Goal: Check status

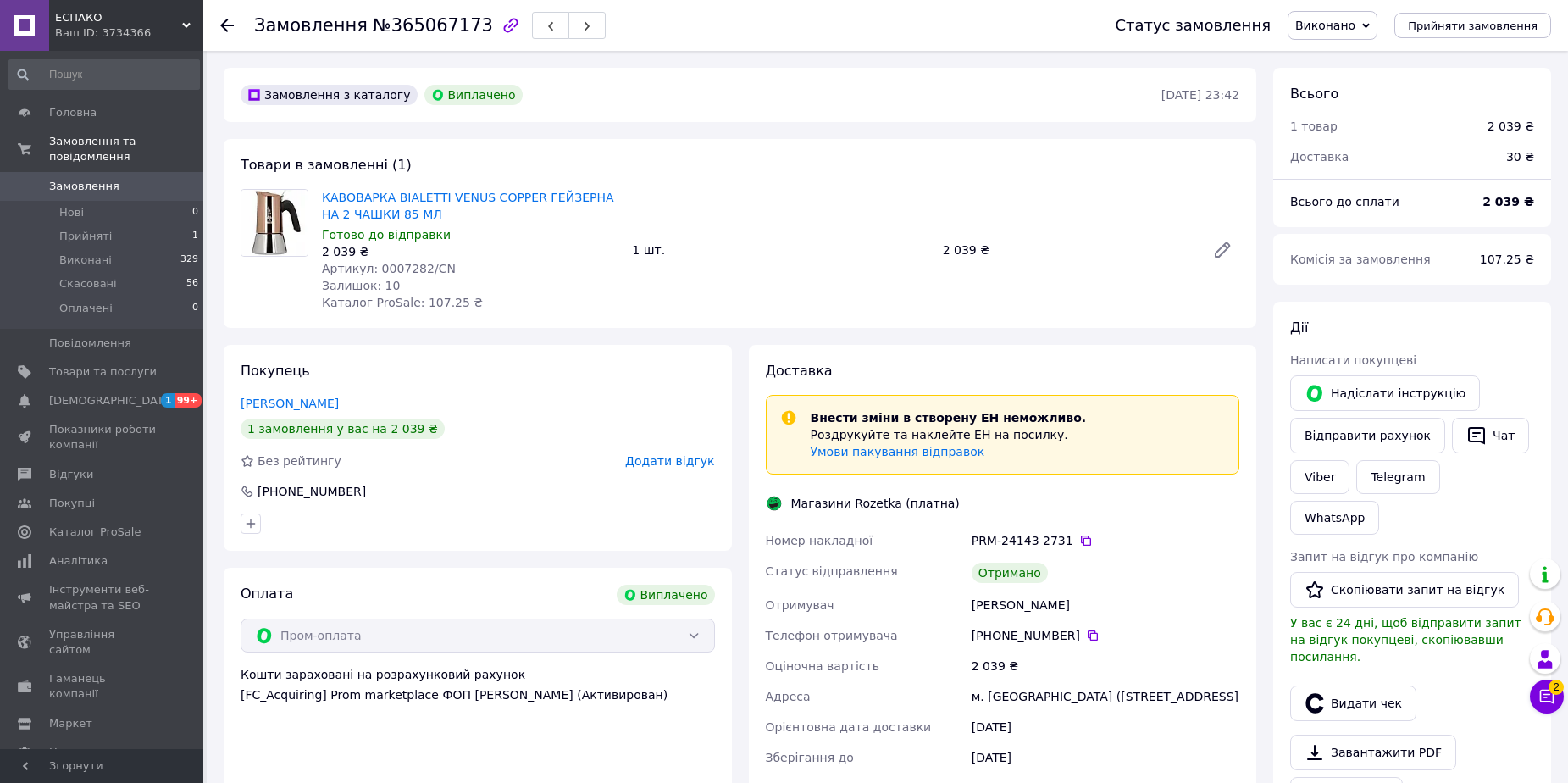
scroll to position [169, 0]
click at [103, 179] on span "Замовлення" at bounding box center [85, 187] width 70 height 16
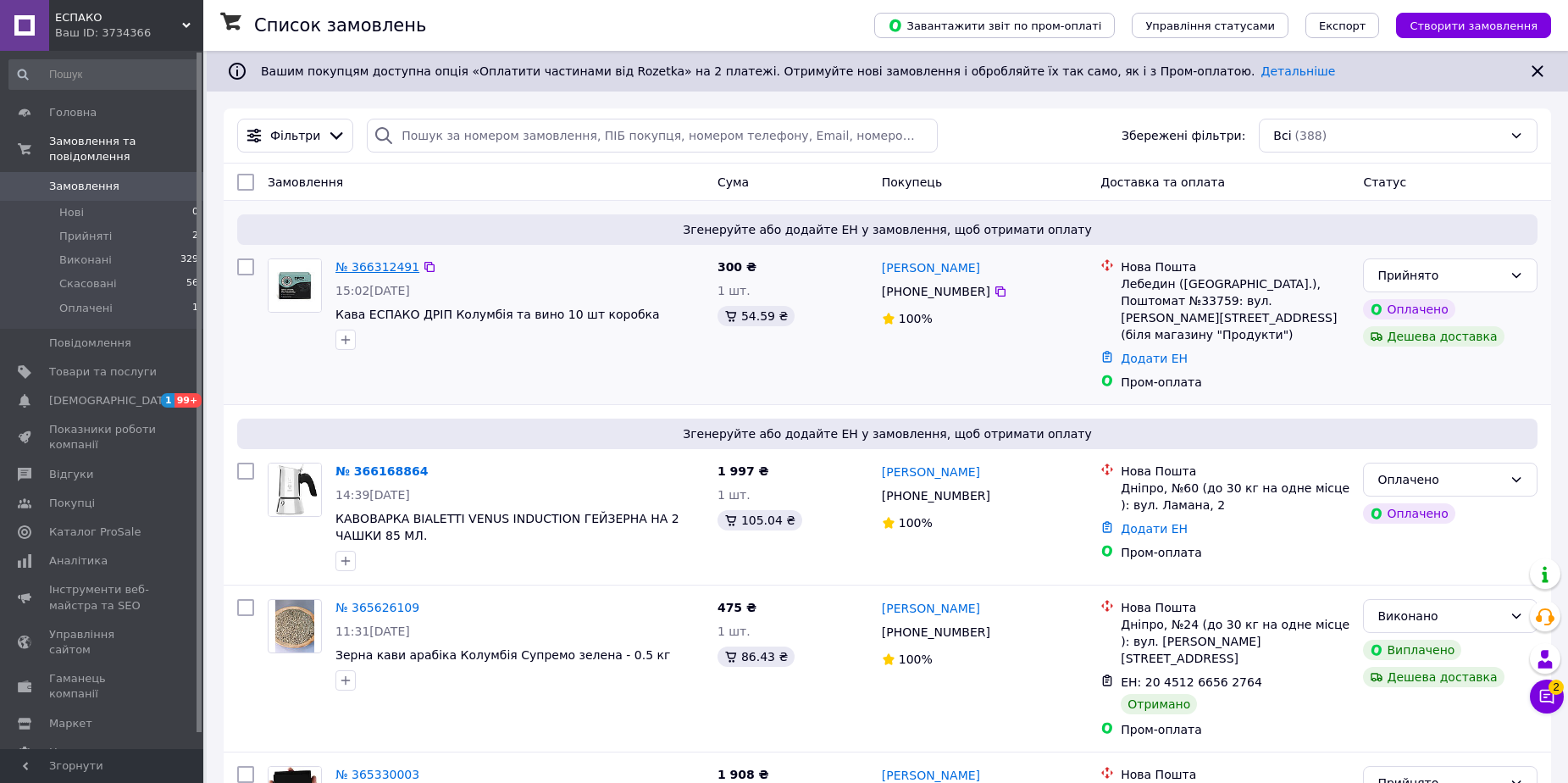
click at [365, 265] on link "№ 366312491" at bounding box center [377, 267] width 84 height 14
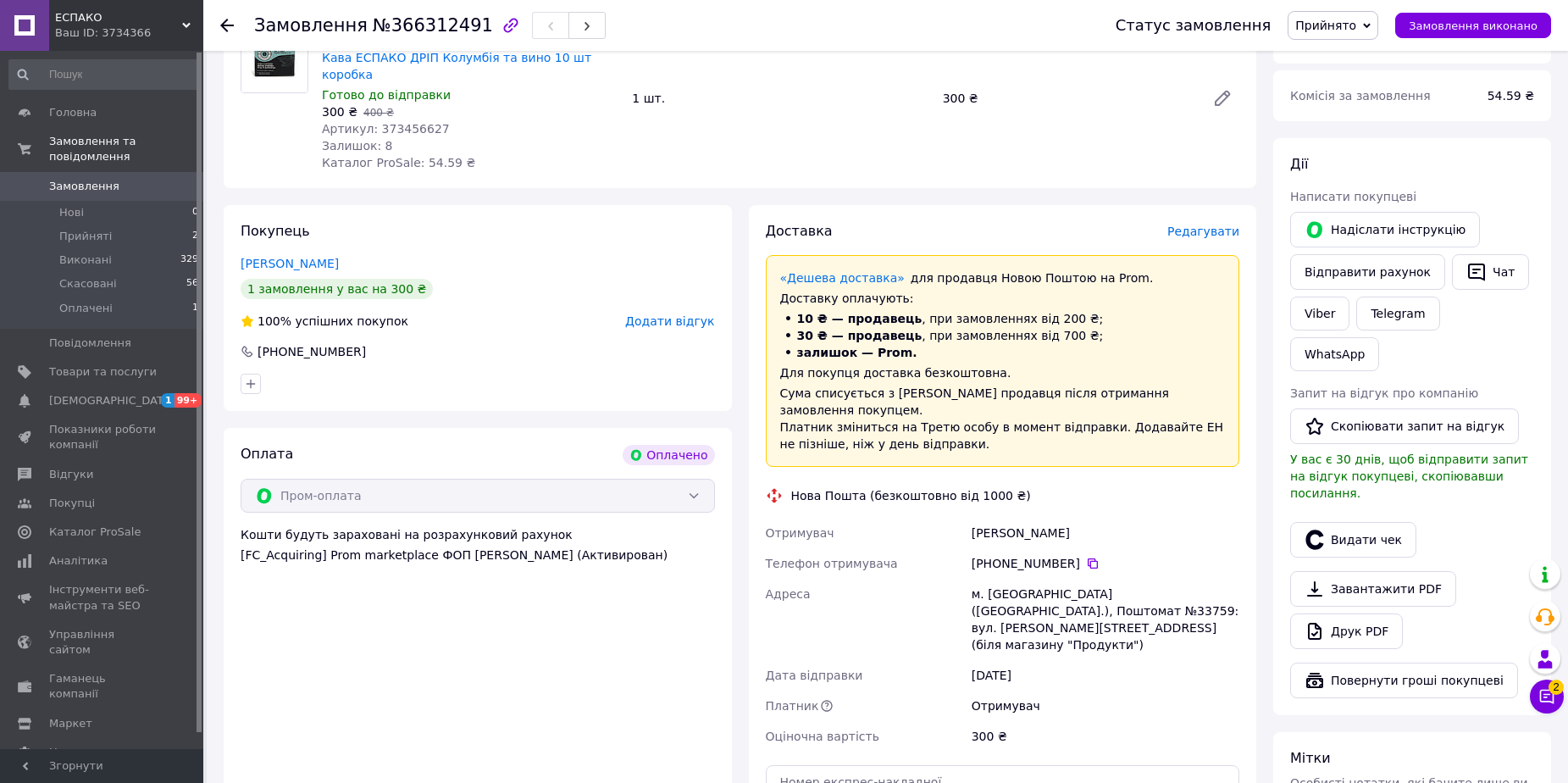
scroll to position [255, 0]
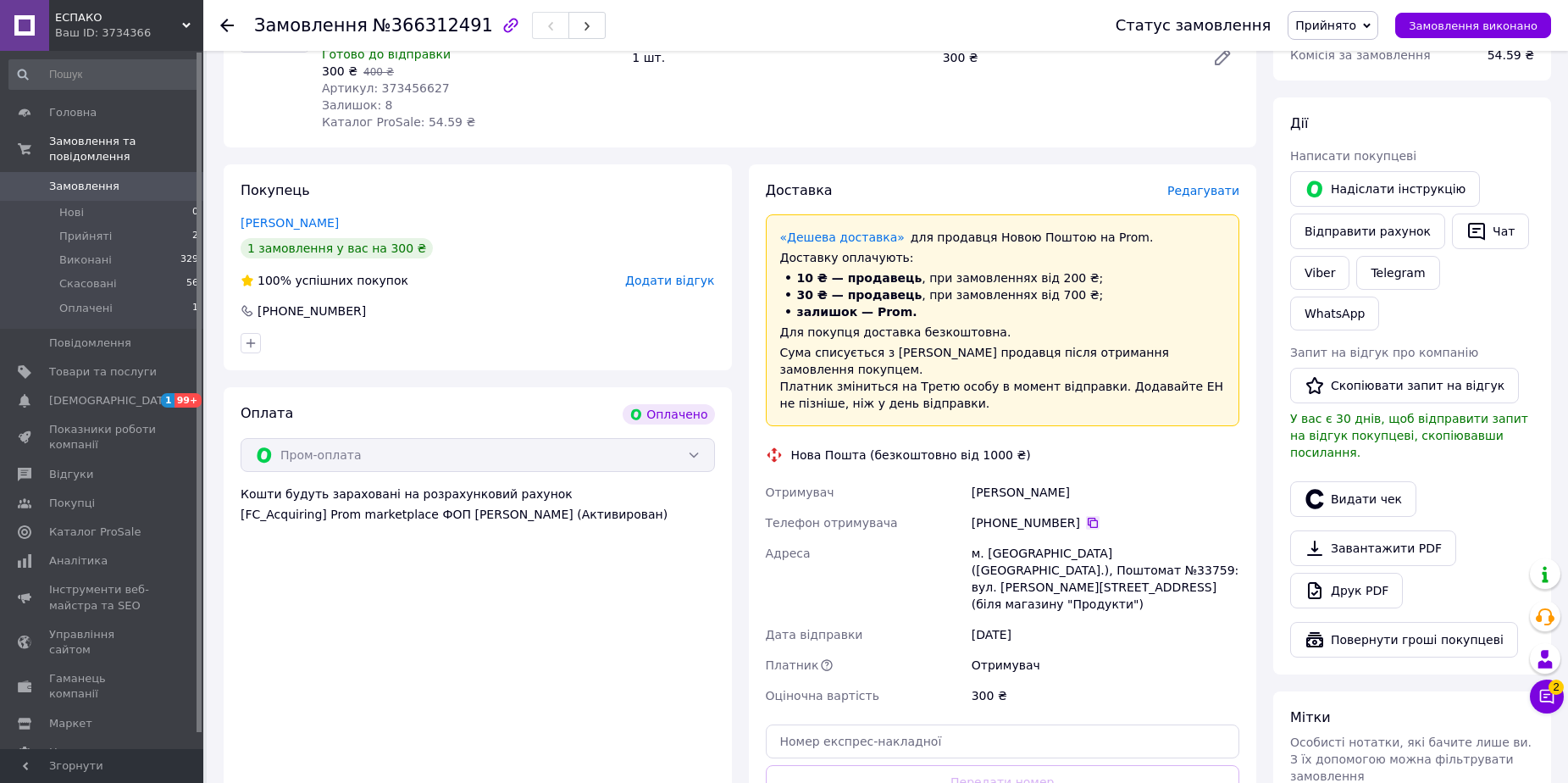
click at [1086, 516] on icon at bounding box center [1093, 523] width 14 height 14
click at [871, 725] on input "text" at bounding box center [1003, 741] width 474 height 34
paste input "20451269192855"
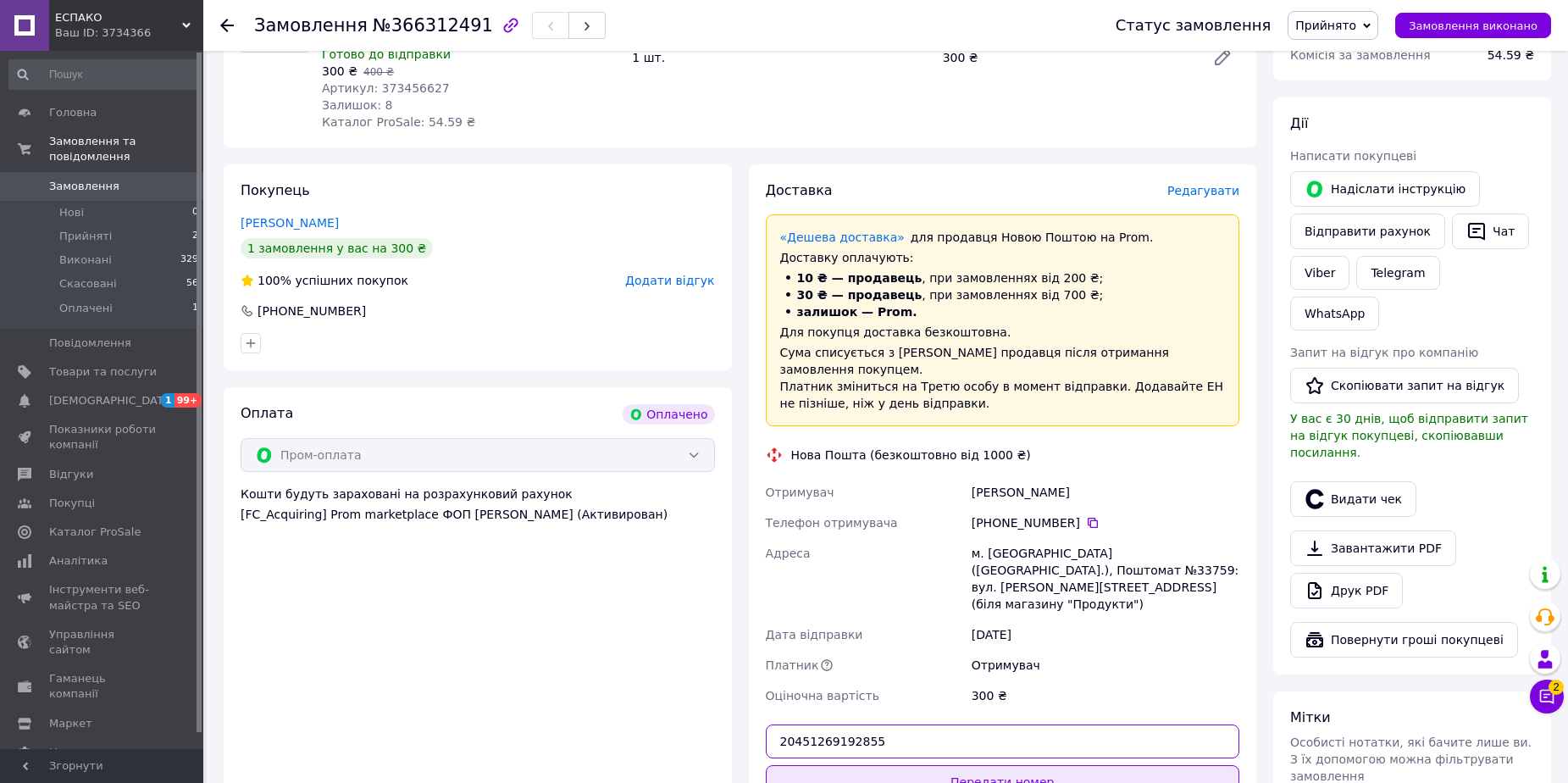
type input "20451269192855"
click at [1051, 766] on button "Передати номер" at bounding box center [1003, 782] width 474 height 34
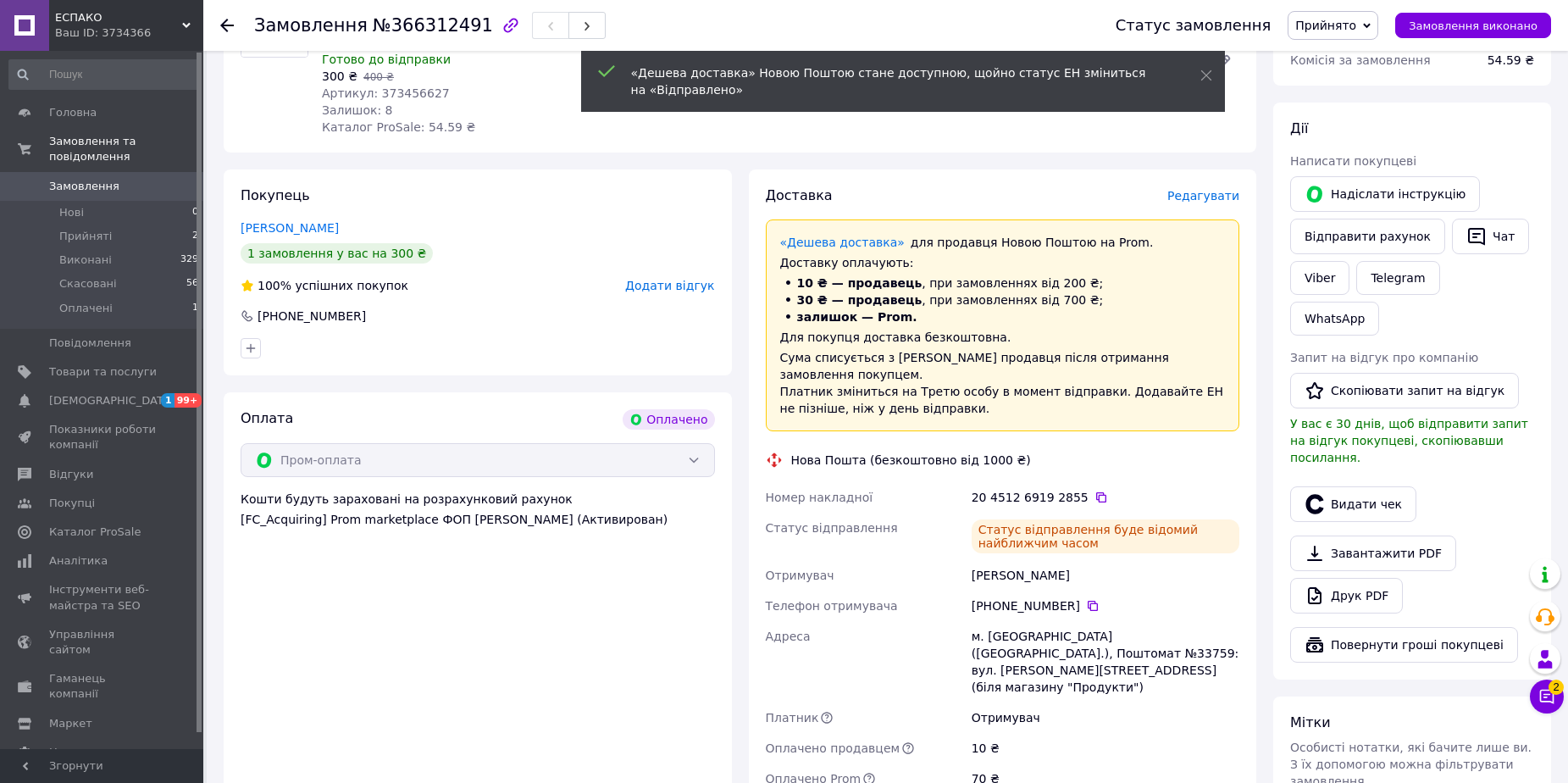
scroll to position [0, 0]
